Goal: Ask a question

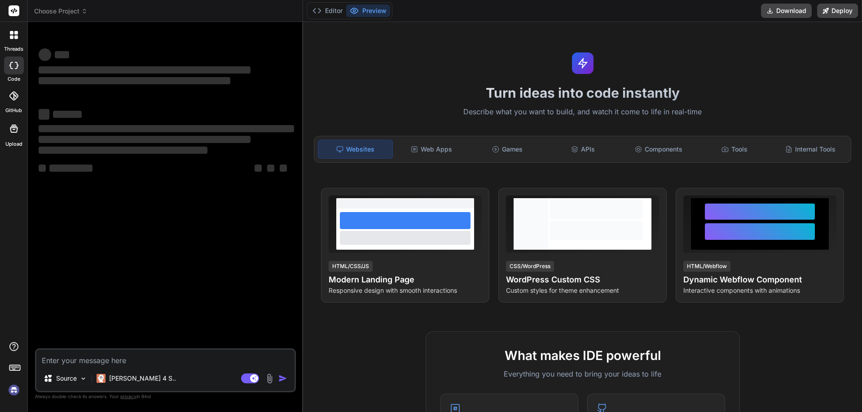
click at [127, 362] on textarea at bounding box center [165, 358] width 258 height 16
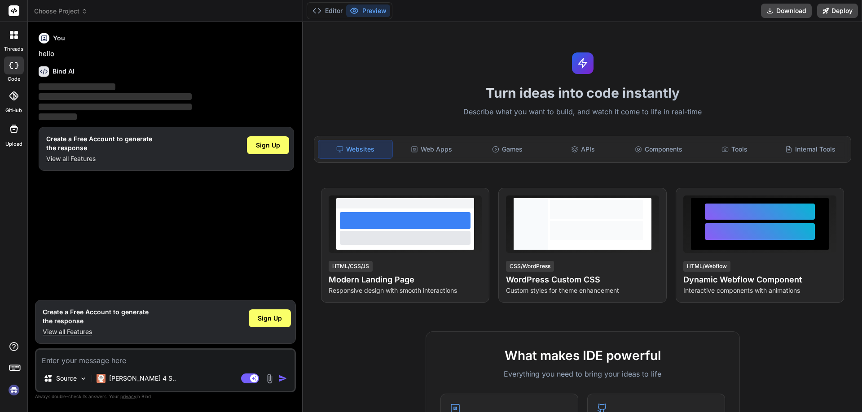
type textarea "x"
type textarea "<select class="form-control cstm-input-wdth js-example-basic-multiple-limit" pl…"
type textarea "x"
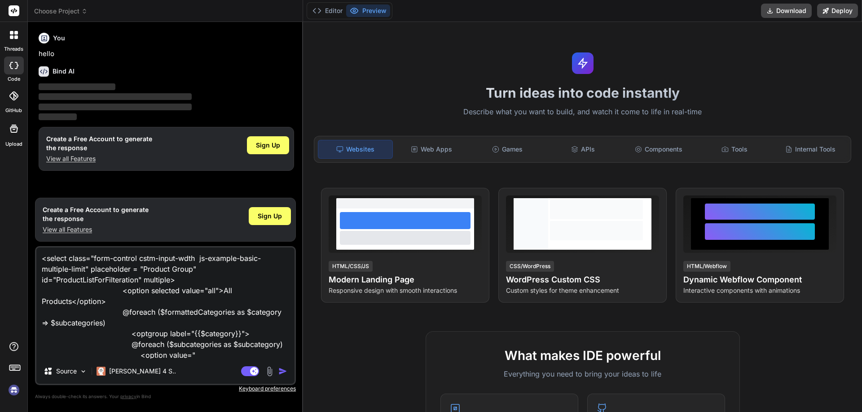
scroll to position [66, 0]
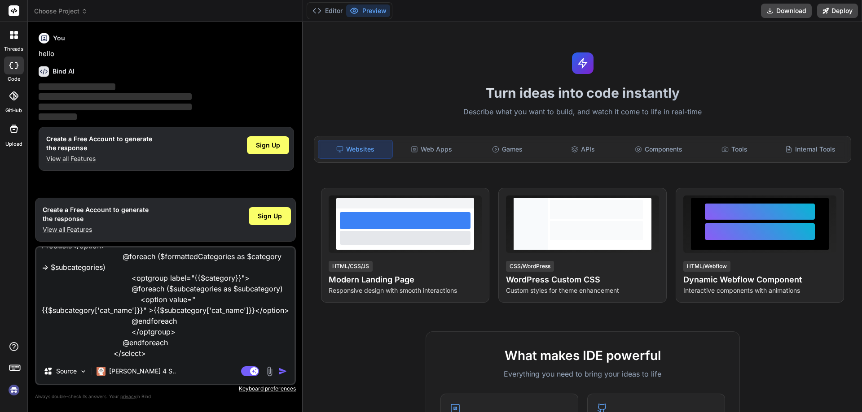
drag, startPoint x: 124, startPoint y: 270, endPoint x: 241, endPoint y: 266, distance: 117.7
click at [241, 266] on textarea "<select class="form-control cstm-input-wdth js-example-basic-multiple-limit" pl…" at bounding box center [165, 303] width 258 height 111
click at [157, 358] on textarea "<select class="form-control cstm-input-wdth js-example-basic-multiple-limit" pl…" at bounding box center [165, 303] width 258 height 111
type textarea "<select class="form-control cstm-input-wdth js-example-basic-multiple-limit" pl…"
type textarea "x"
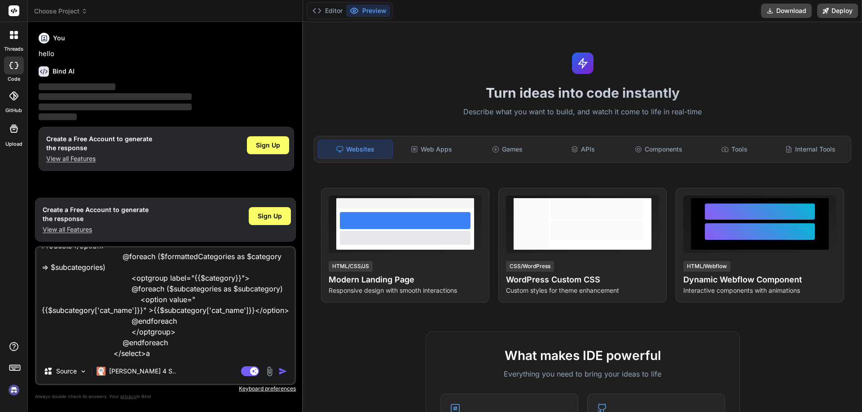
type textarea "<select class="form-control cstm-input-wdth js-example-basic-multiple-limit" pl…"
type textarea "x"
type textarea "<select class="form-control cstm-input-wdth js-example-basic-multiple-limit" pl…"
type textarea "x"
type textarea "<select class="form-control cstm-input-wdth js-example-basic-multiple-limit" pl…"
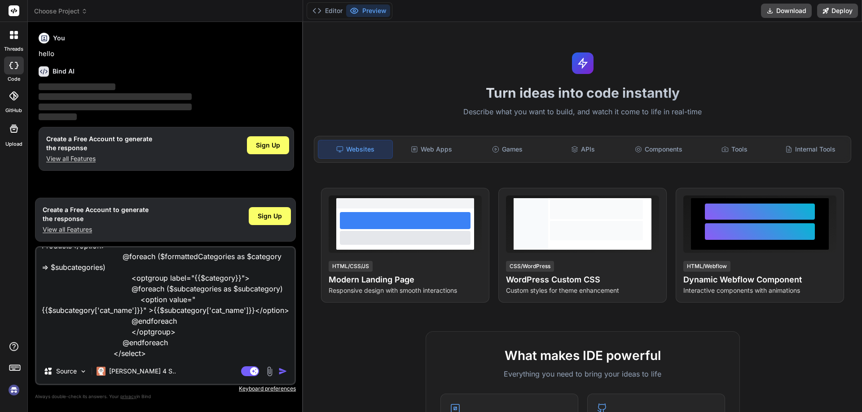
type textarea "x"
type textarea "<select class="form-control cstm-input-wdth js-example-basic-multiple-limit" pl…"
type textarea "x"
type textarea "<select class="form-control cstm-input-wdth js-example-basic-multiple-limit" pl…"
type textarea "x"
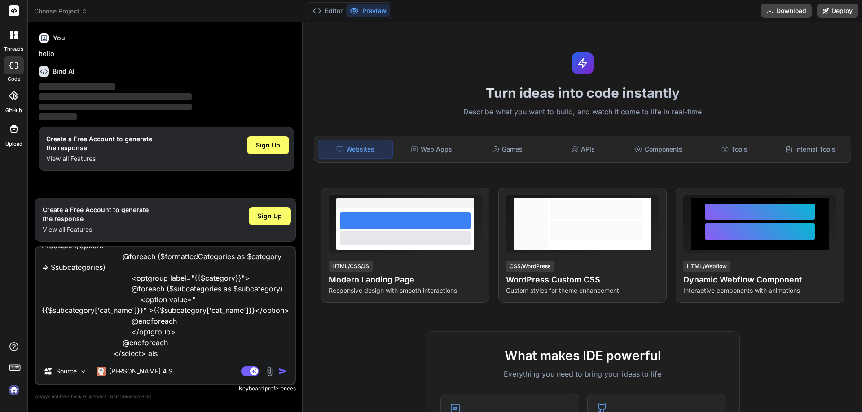
type textarea "<select class="form-control cstm-input-wdth js-example-basic-multiple-limit" pl…"
type textarea "x"
type textarea "<select class="form-control cstm-input-wdth js-example-basic-multiple-limit" pl…"
type textarea "x"
type textarea "<select class="form-control cstm-input-wdth js-example-basic-multiple-limit" pl…"
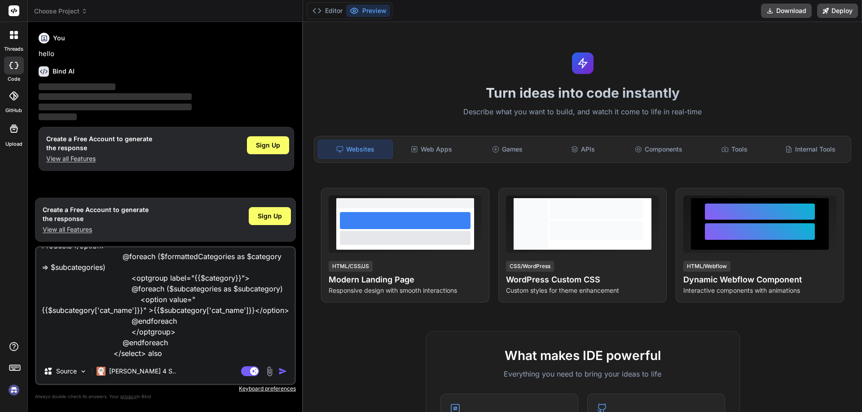
type textarea "x"
type textarea "<select class="form-control cstm-input-wdth js-example-basic-multiple-limit" pl…"
type textarea "x"
type textarea "<select class="form-control cstm-input-wdth js-example-basic-multiple-limit" pl…"
type textarea "x"
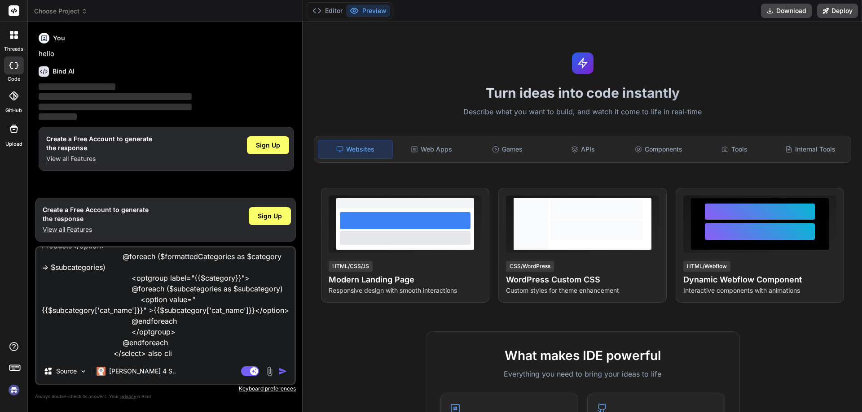
type textarea "<select class="form-control cstm-input-wdth js-example-basic-multiple-limit" pl…"
type textarea "x"
type textarea "<select class="form-control cstm-input-wdth js-example-basic-multiple-limit" pl…"
type textarea "x"
type textarea "<select class="form-control cstm-input-wdth js-example-basic-multiple-limit" pl…"
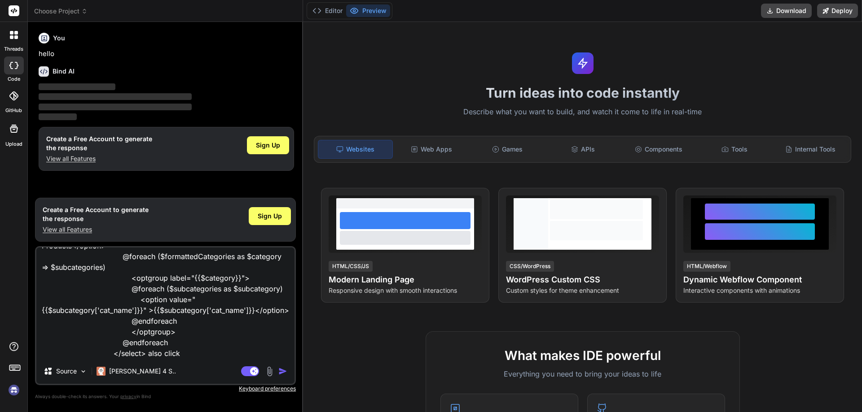
type textarea "x"
type textarea "<select class="form-control cstm-input-wdth js-example-basic-multiple-limit" pl…"
type textarea "x"
type textarea "<select class="form-control cstm-input-wdth js-example-basic-multiple-limit" pl…"
type textarea "x"
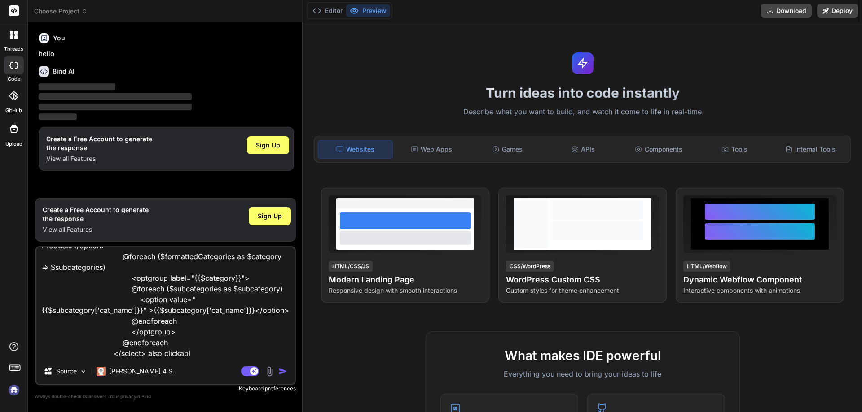
type textarea "<select class="form-control cstm-input-wdth js-example-basic-multiple-limit" pl…"
type textarea "x"
type textarea "<select class="form-control cstm-input-wdth js-example-basic-multiple-limit" pl…"
type textarea "x"
type textarea "<select class="form-control cstm-input-wdth js-example-basic-multiple-limit" pl…"
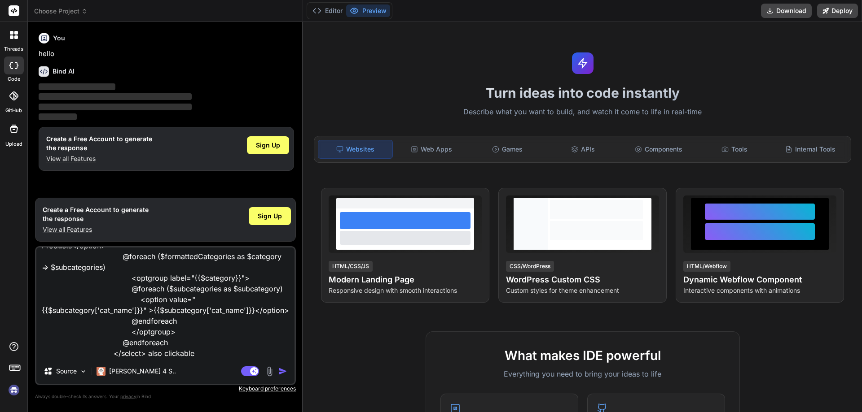
type textarea "x"
type textarea "<select class="form-control cstm-input-wdth js-example-basic-multiple-limit" pl…"
type textarea "x"
type textarea "<select class="form-control cstm-input-wdth js-example-basic-multiple-limit" pl…"
type textarea "x"
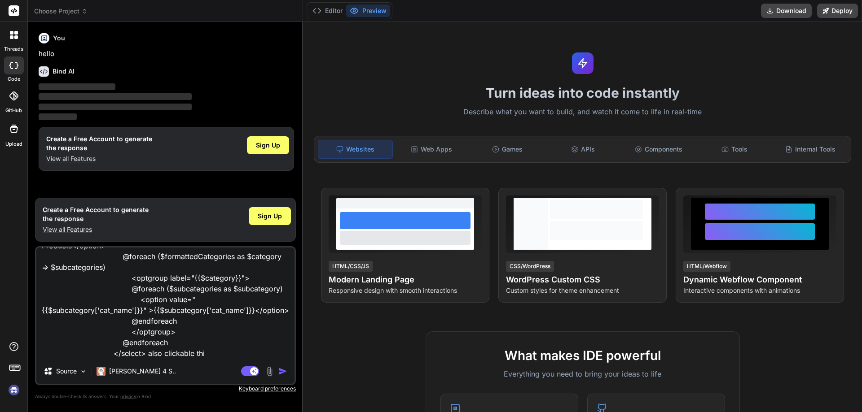
type textarea "<select class="form-control cstm-input-wdth js-example-basic-multiple-limit" pl…"
type textarea "x"
type textarea "<select class="form-control cstm-input-wdth js-example-basic-multiple-limit" pl…"
type textarea "x"
type textarea "<select class="form-control cstm-input-wdth js-example-basic-multiple-limit" pl…"
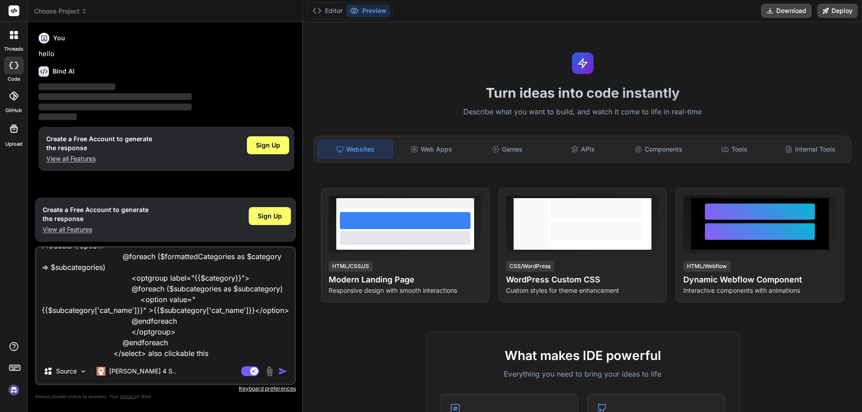
type textarea "x"
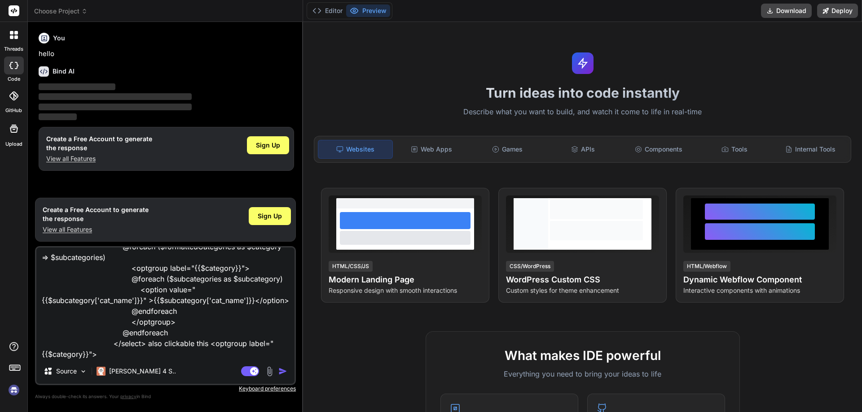
scroll to position [76, 0]
type textarea "<select class="form-control cstm-input-wdth js-example-basic-multiple-limit" pl…"
type textarea "x"
type textarea "<select class="form-control cstm-input-wdth js-example-basic-multiple-limit" pl…"
type textarea "x"
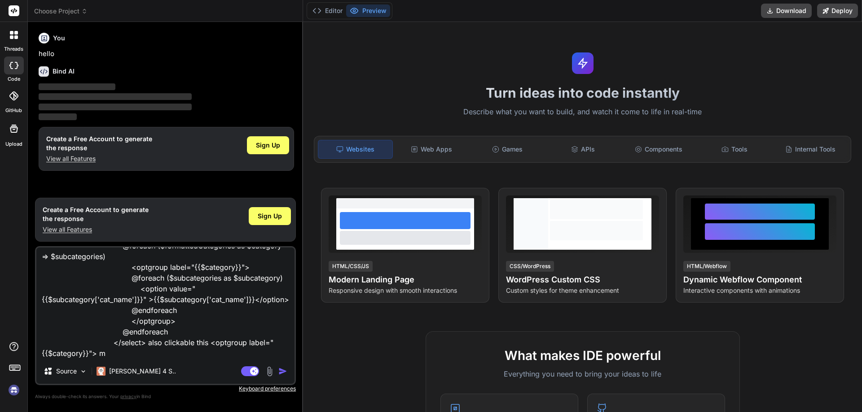
type textarea "<select class="form-control cstm-input-wdth js-example-basic-multiple-limit" pl…"
type textarea "x"
type textarea "<select class="form-control cstm-input-wdth js-example-basic-multiple-limit" pl…"
type textarea "x"
type textarea "<select class="form-control cstm-input-wdth js-example-basic-multiple-limit" pl…"
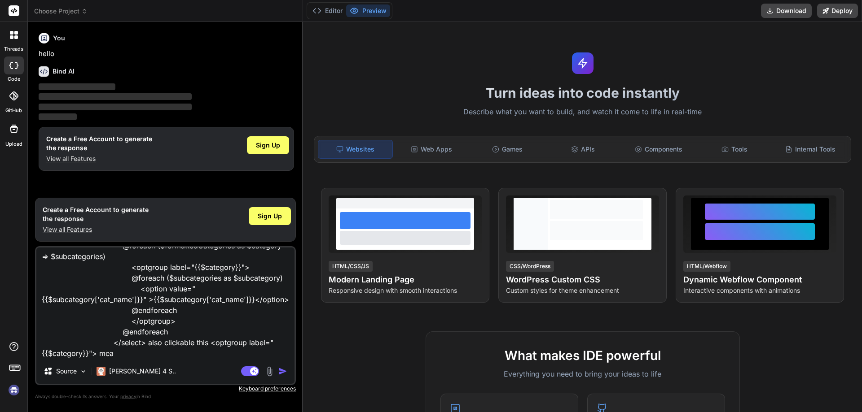
type textarea "x"
type textarea "<select class="form-control cstm-input-wdth js-example-basic-multiple-limit" pl…"
type textarea "x"
type textarea "<select class="form-control cstm-input-wdth js-example-basic-multiple-limit" pl…"
type textarea "x"
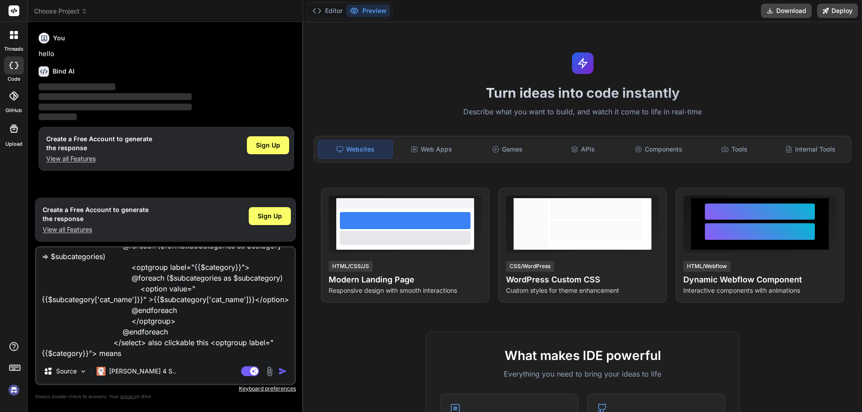
type textarea "<select class="form-control cstm-input-wdth js-example-basic-multiple-limit" pl…"
type textarea "x"
type textarea "<select class="form-control cstm-input-wdth js-example-basic-multiple-limit" pl…"
type textarea "x"
type textarea "<select class="form-control cstm-input-wdth js-example-basic-multiple-limit" pl…"
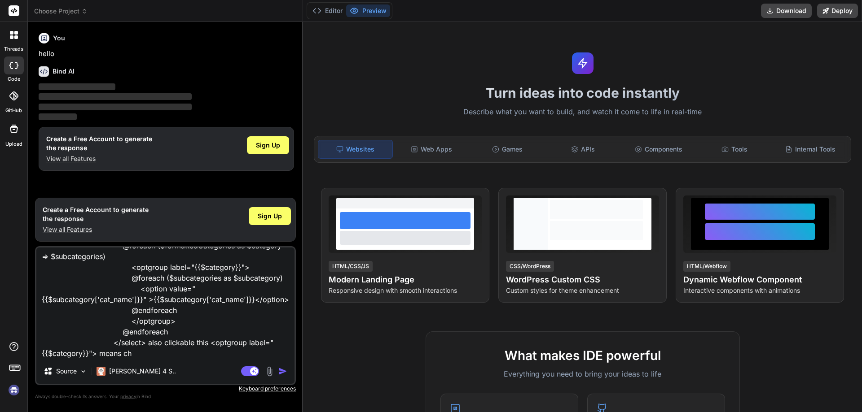
type textarea "x"
type textarea "<select class="form-control cstm-input-wdth js-example-basic-multiple-limit" pl…"
type textarea "x"
type textarea "<select class="form-control cstm-input-wdth js-example-basic-multiple-limit" pl…"
type textarea "x"
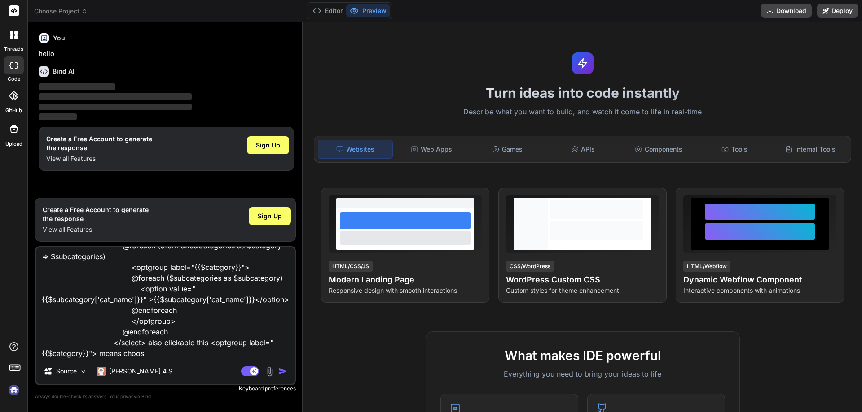
type textarea "<select class="form-control cstm-input-wdth js-example-basic-multiple-limit" pl…"
type textarea "x"
type textarea "<select class="form-control cstm-input-wdth js-example-basic-multiple-limit" pl…"
type textarea "x"
type textarea "<select class="form-control cstm-input-wdth js-example-basic-multiple-limit" pl…"
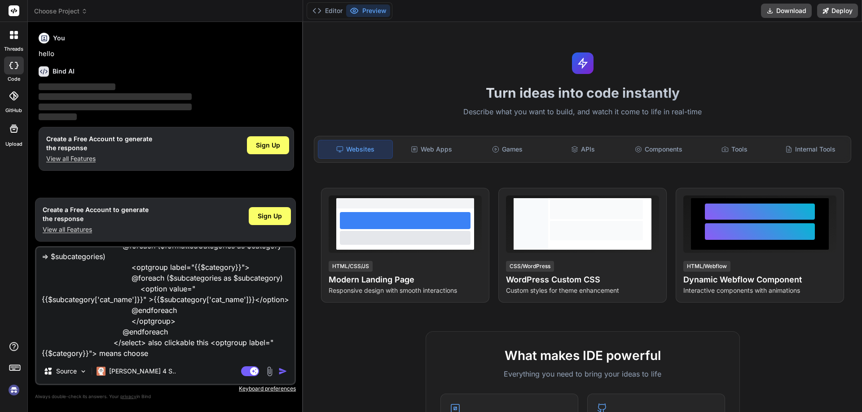
type textarea "x"
type textarea "<select class="form-control cstm-input-wdth js-example-basic-multiple-limit" pl…"
type textarea "x"
type textarea "<select class="form-control cstm-input-wdth js-example-basic-multiple-limit" pl…"
type textarea "x"
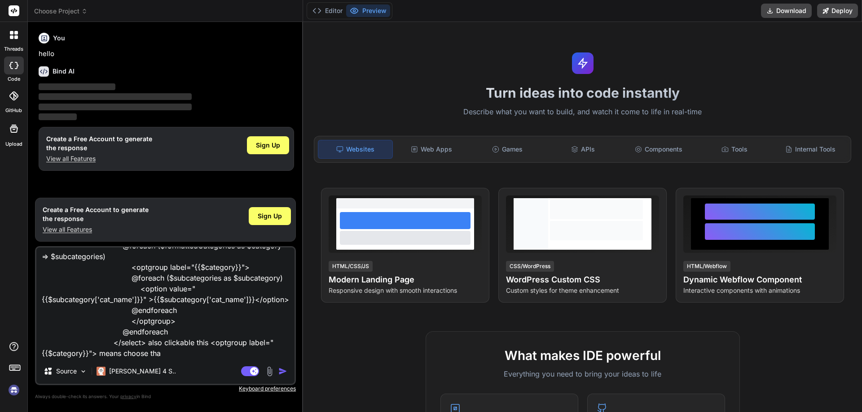
type textarea "<select class="form-control cstm-input-wdth js-example-basic-multiple-limit" pl…"
type textarea "x"
type textarea "<select class="form-control cstm-input-wdth js-example-basic-multiple-limit" pl…"
click at [282, 372] on img "button" at bounding box center [282, 371] width 9 height 9
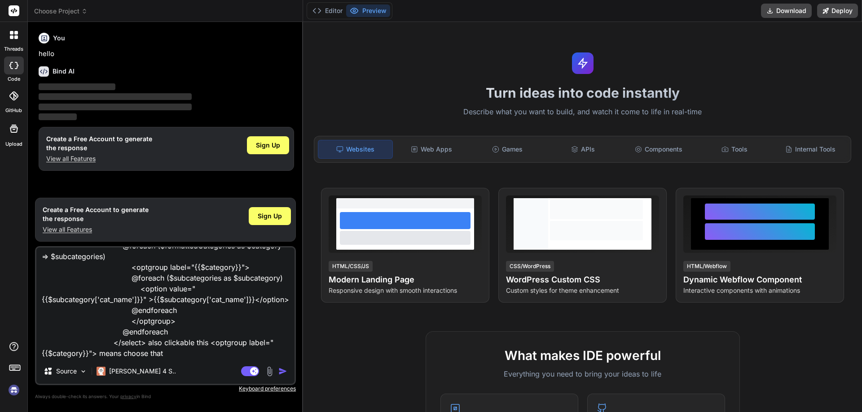
click at [161, 287] on textarea "<select class="form-control cstm-input-wdth js-example-basic-multiple-limit" pl…" at bounding box center [165, 303] width 258 height 111
click at [280, 368] on img "button" at bounding box center [282, 371] width 9 height 9
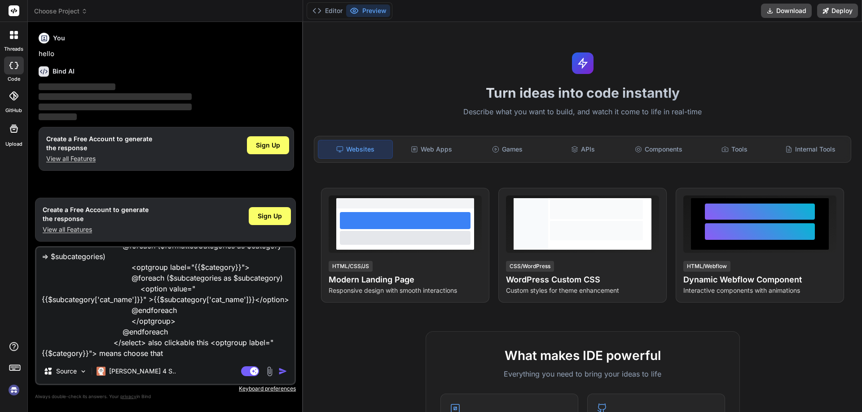
drag, startPoint x: 280, startPoint y: 368, endPoint x: 215, endPoint y: 27, distance: 347.3
click at [281, 368] on img "button" at bounding box center [282, 371] width 9 height 9
click at [97, 331] on textarea "<select class="form-control cstm-input-wdth js-example-basic-multiple-limit" pl…" at bounding box center [165, 303] width 258 height 111
